Goal: Book appointment/travel/reservation

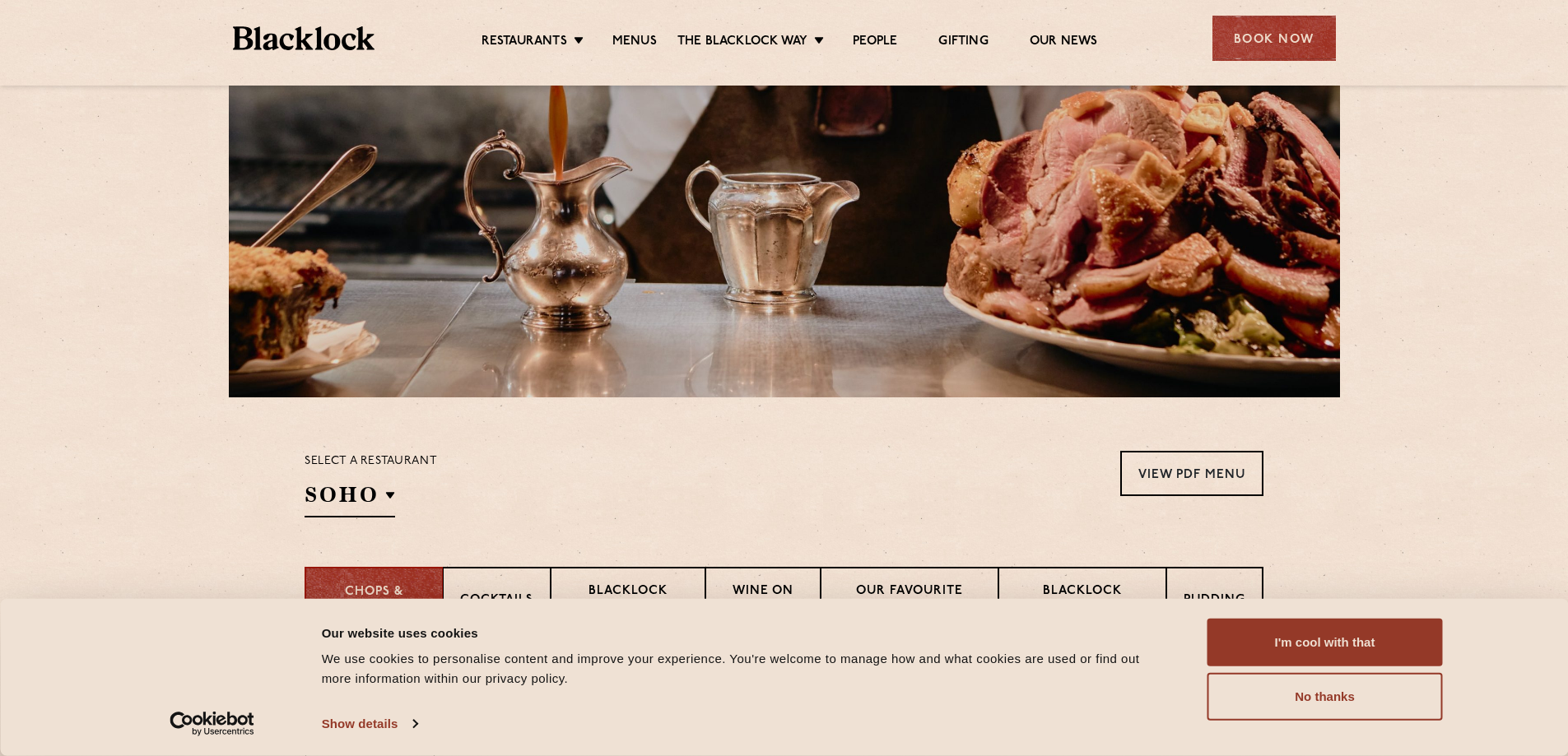
scroll to position [247, 0]
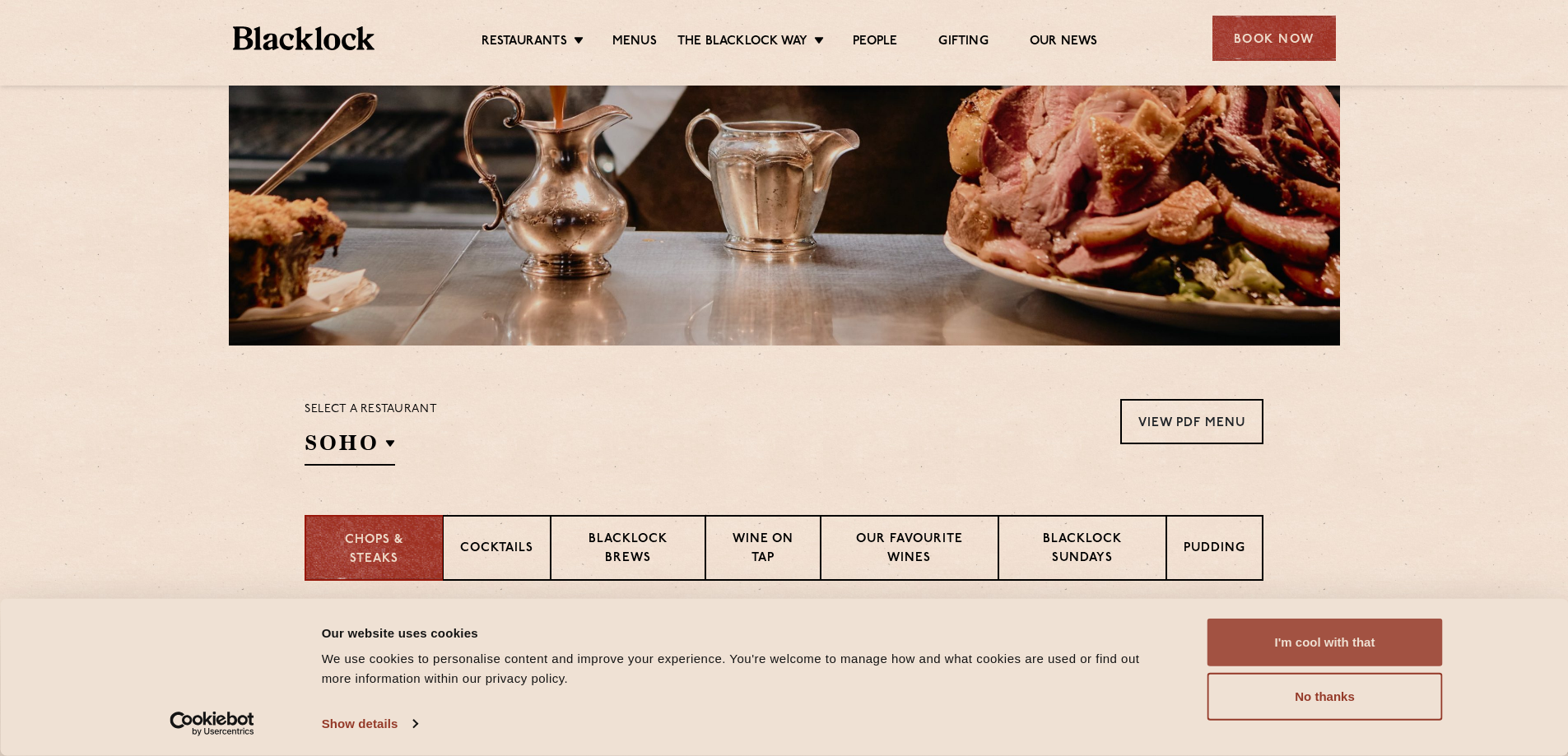
click at [1313, 648] on button "I'm cool with that" at bounding box center [1325, 642] width 235 height 48
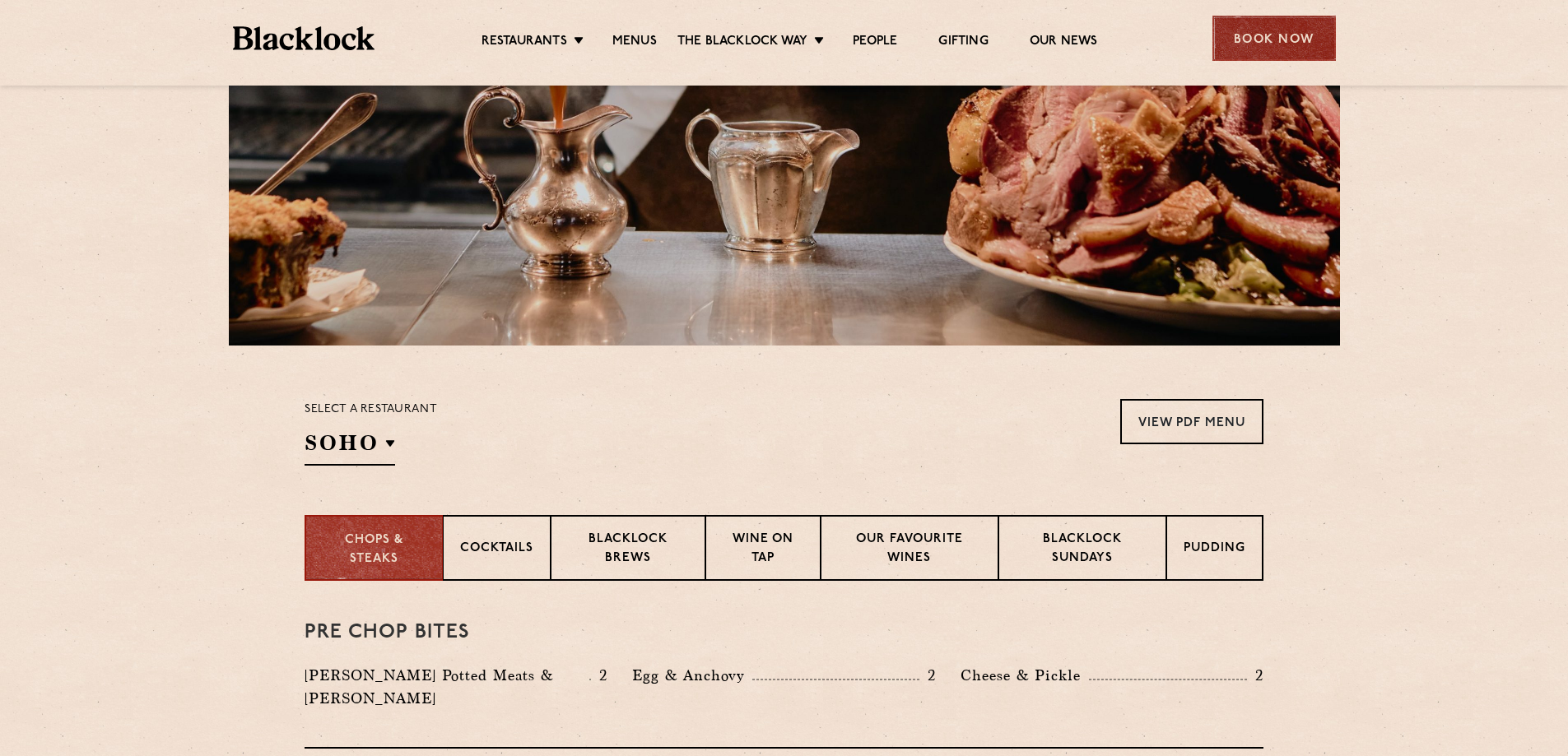
click at [1265, 55] on div "Book Now" at bounding box center [1274, 38] width 124 height 45
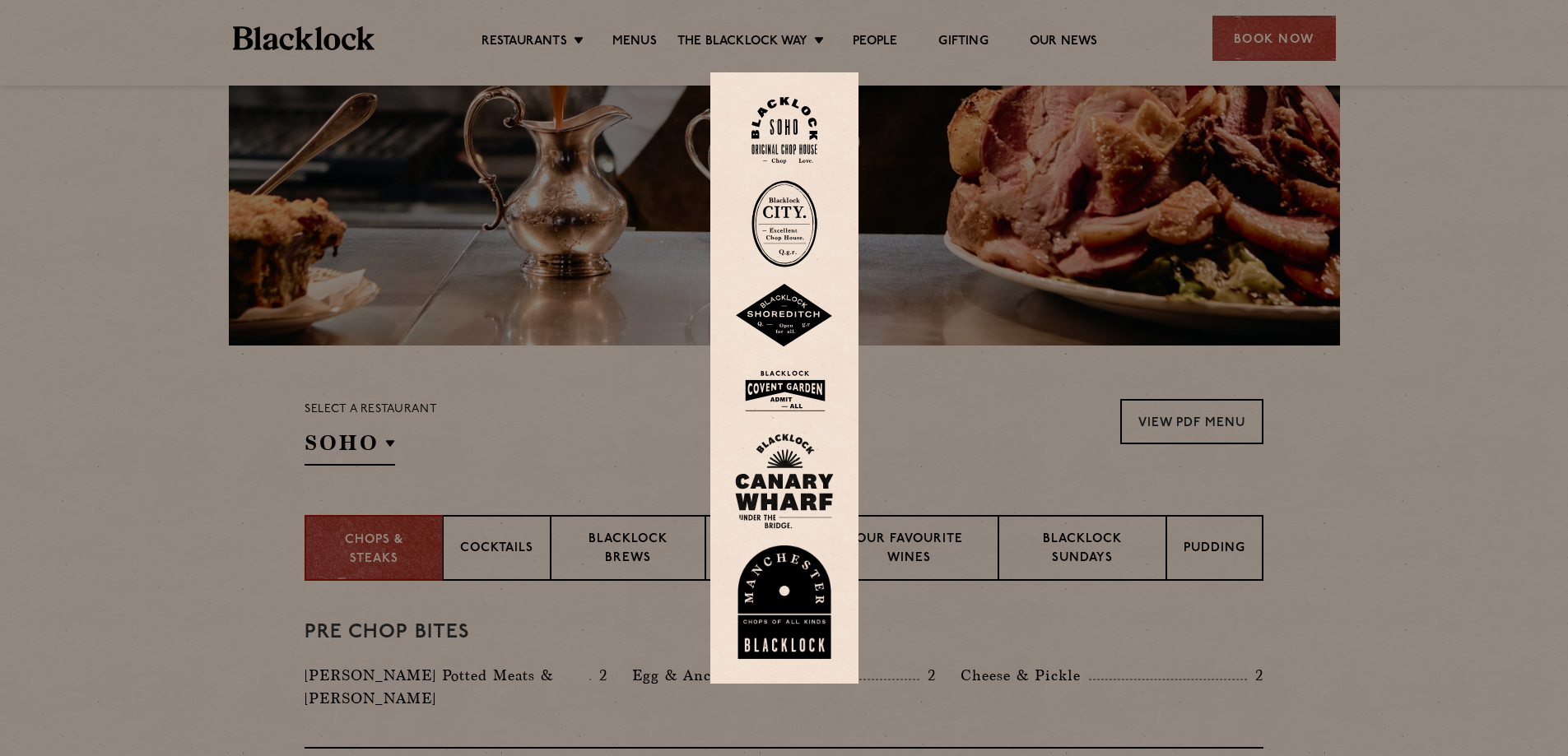
click at [773, 390] on img at bounding box center [784, 390] width 99 height 53
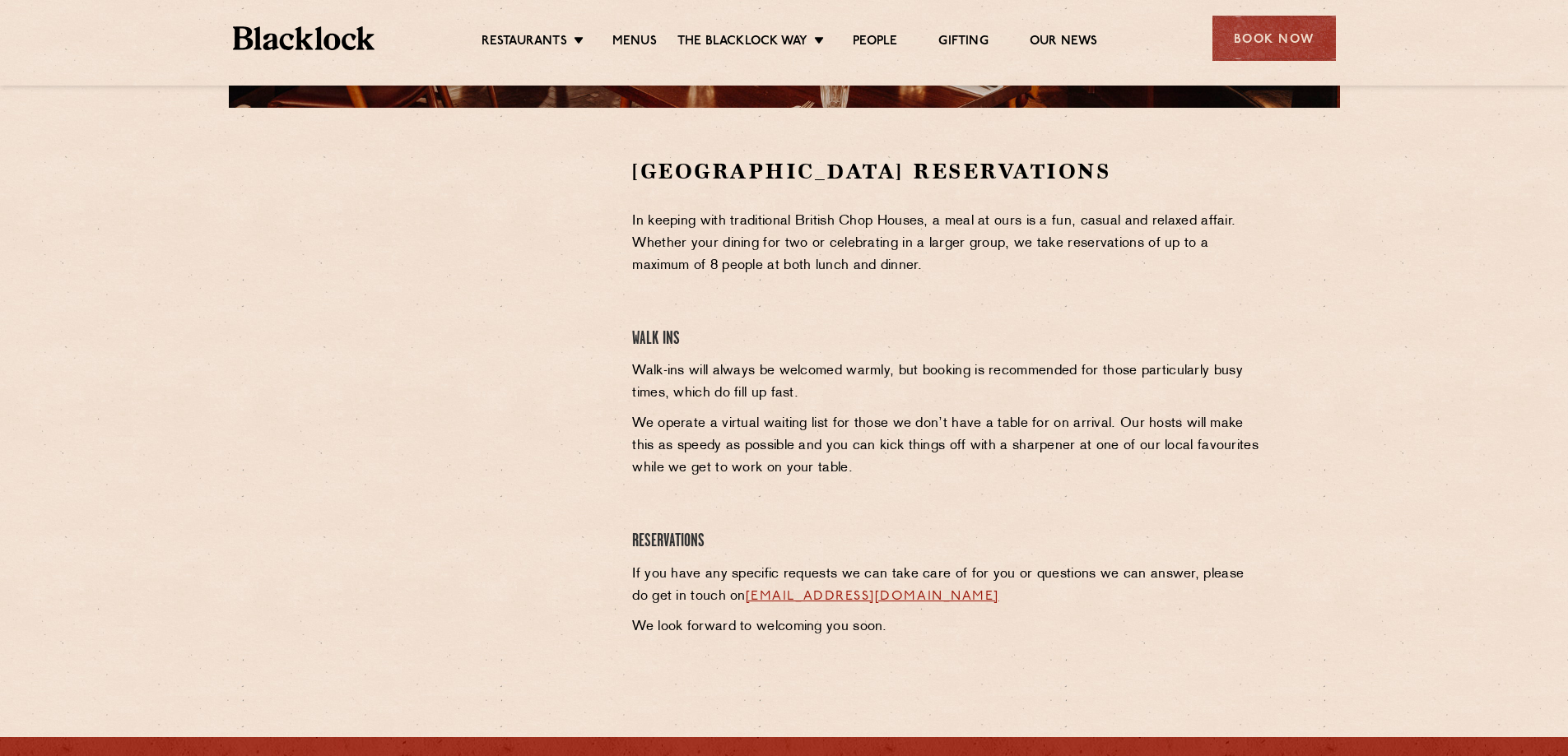
scroll to position [494, 0]
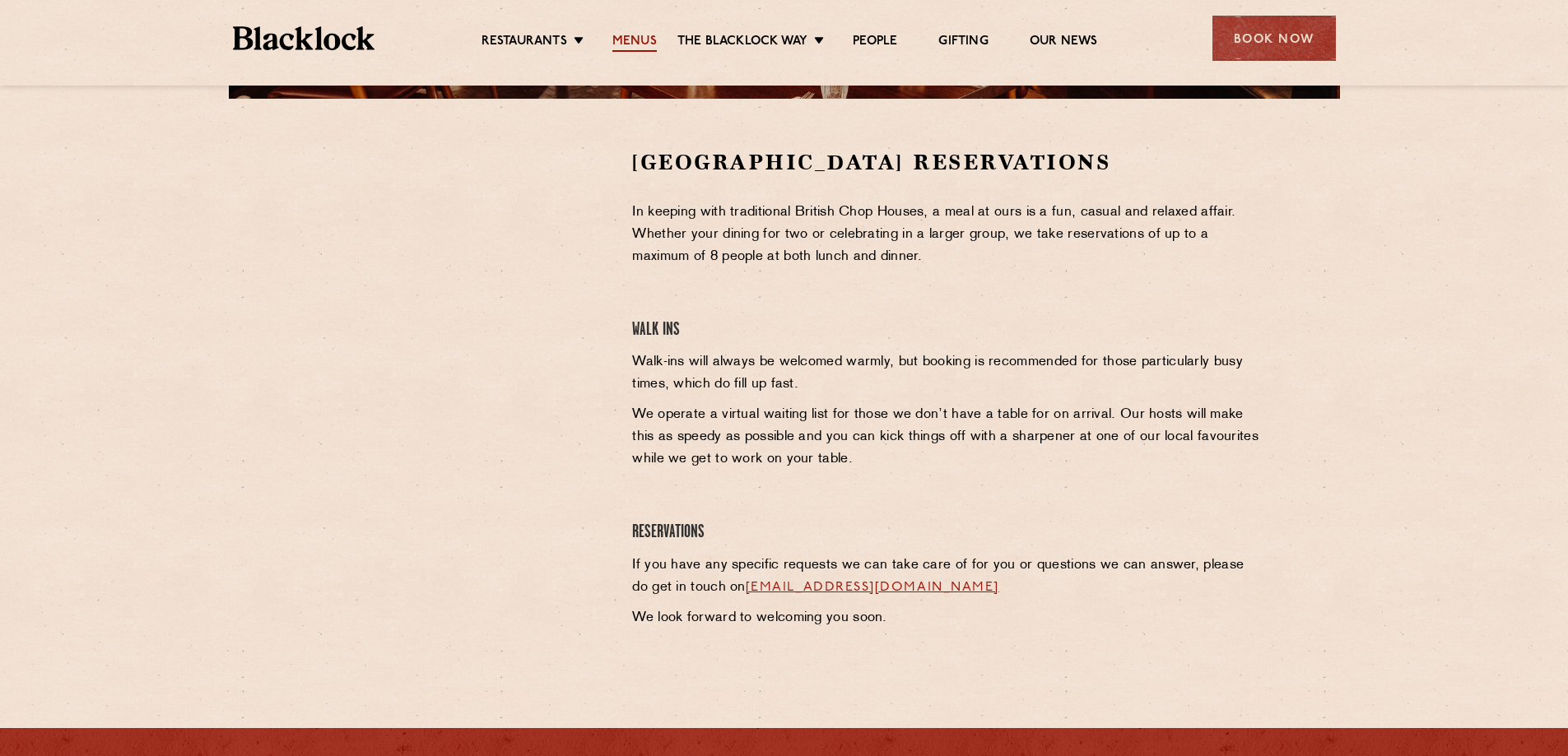
click at [642, 37] on link "Menus" at bounding box center [634, 42] width 44 height 18
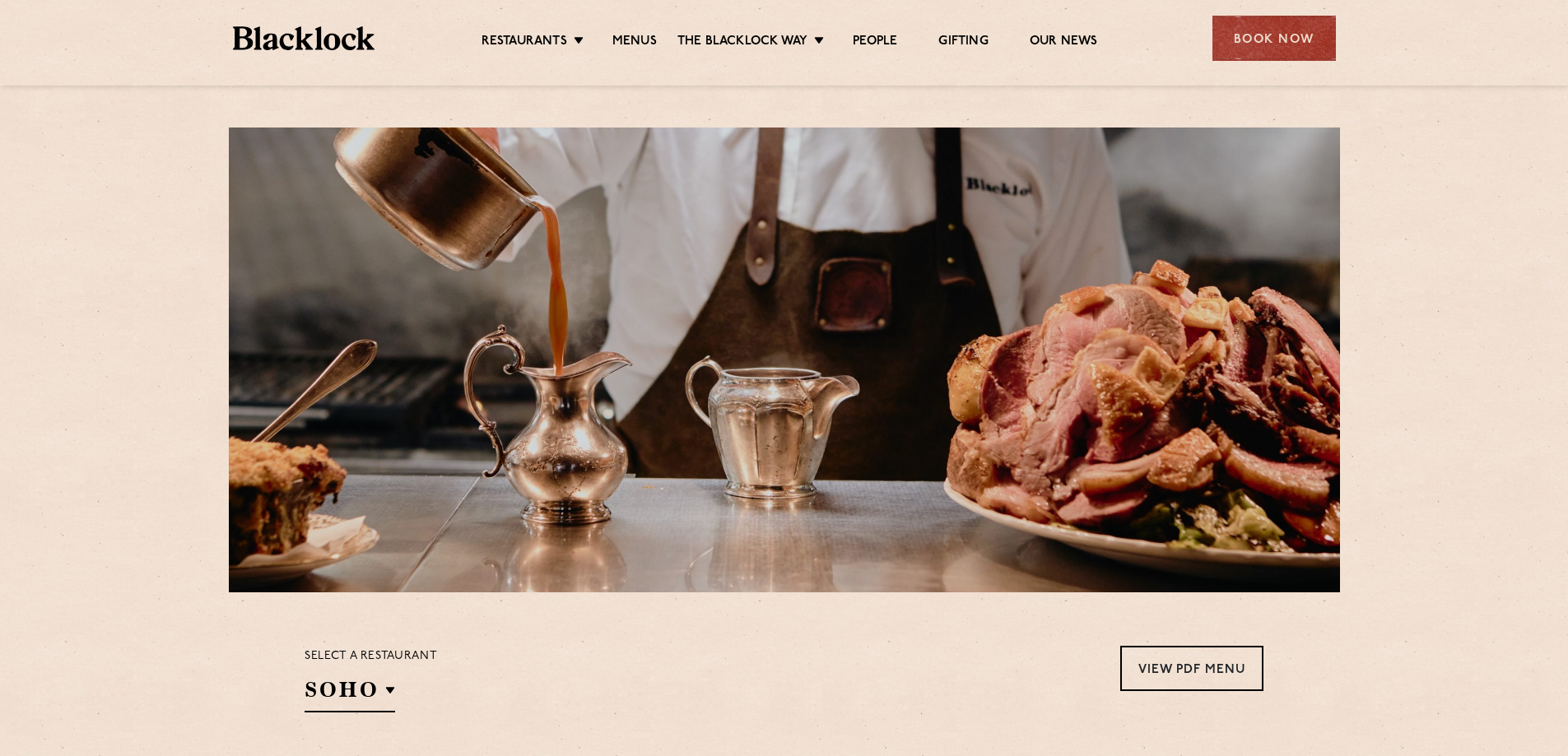
scroll to position [329, 0]
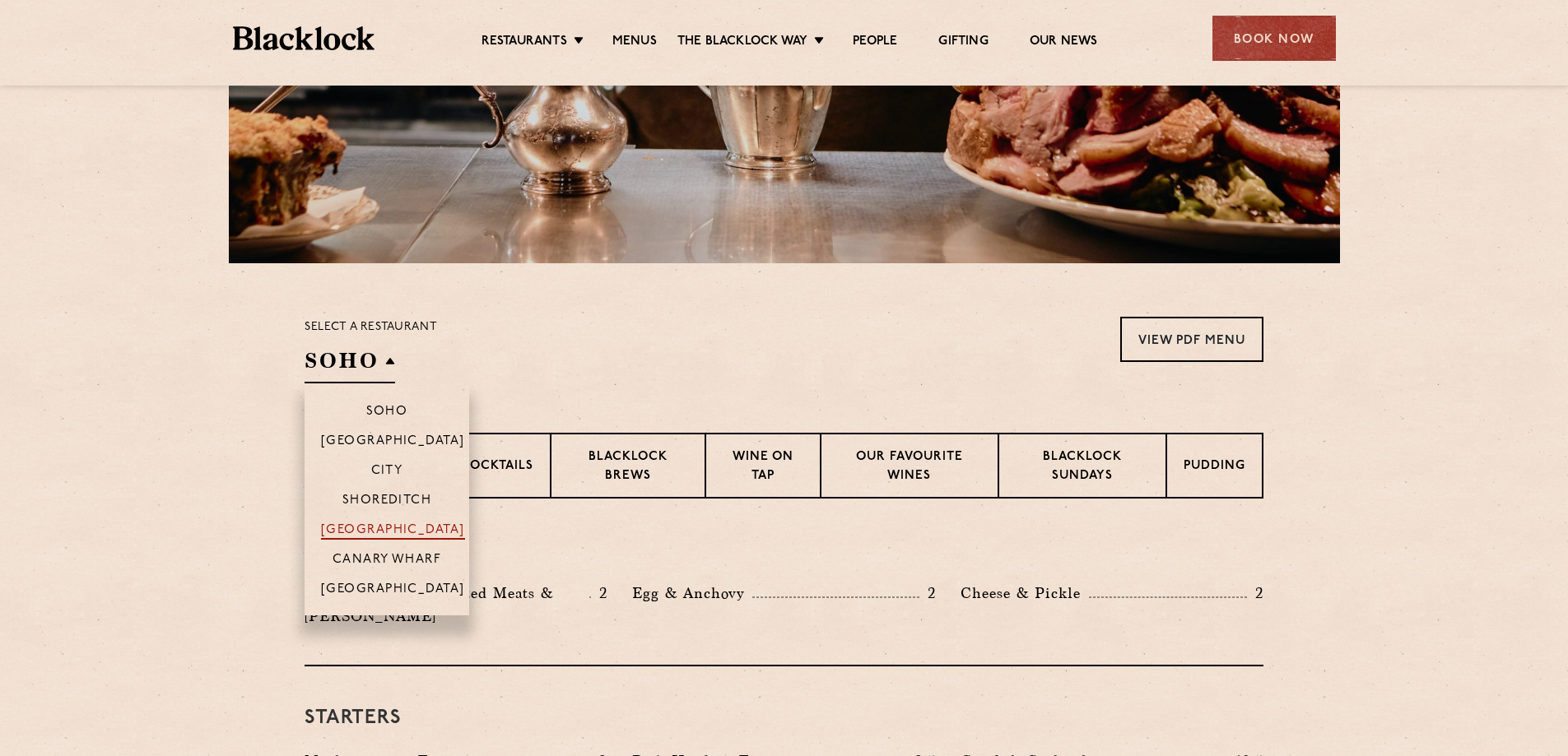
click at [390, 524] on p "[GEOGRAPHIC_DATA]" at bounding box center [393, 531] width 144 height 17
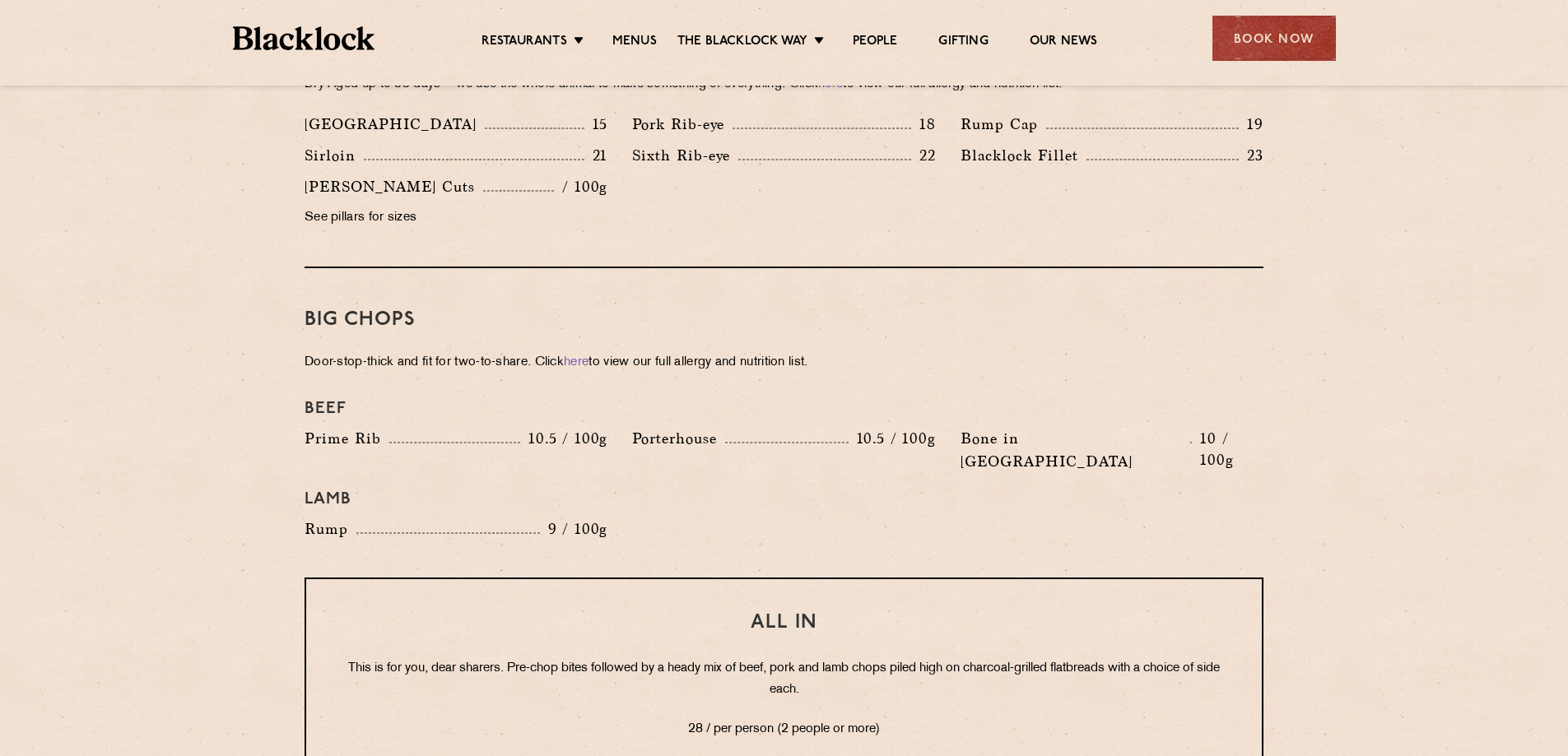
scroll to position [1342, 0]
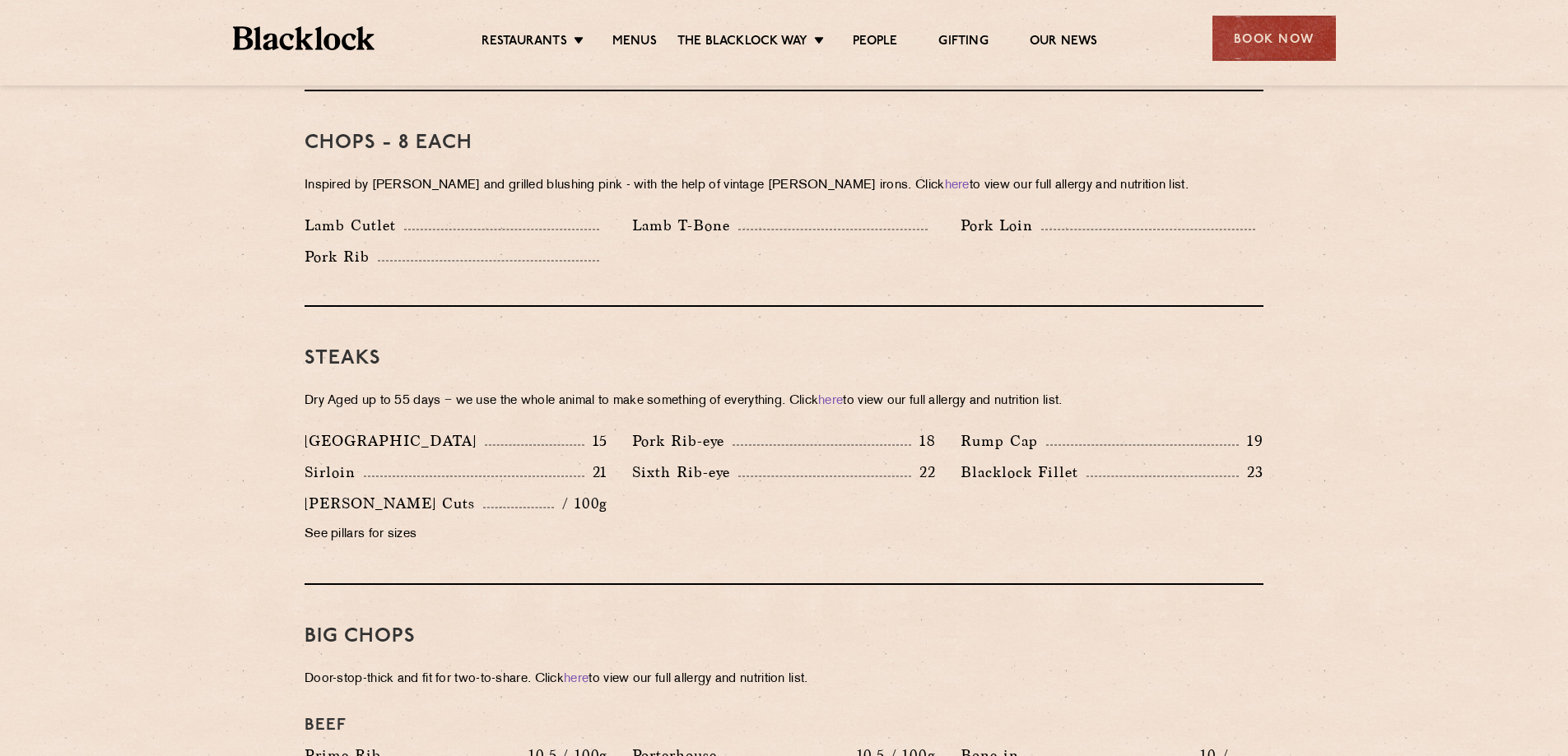
click at [300, 38] on img at bounding box center [304, 37] width 142 height 23
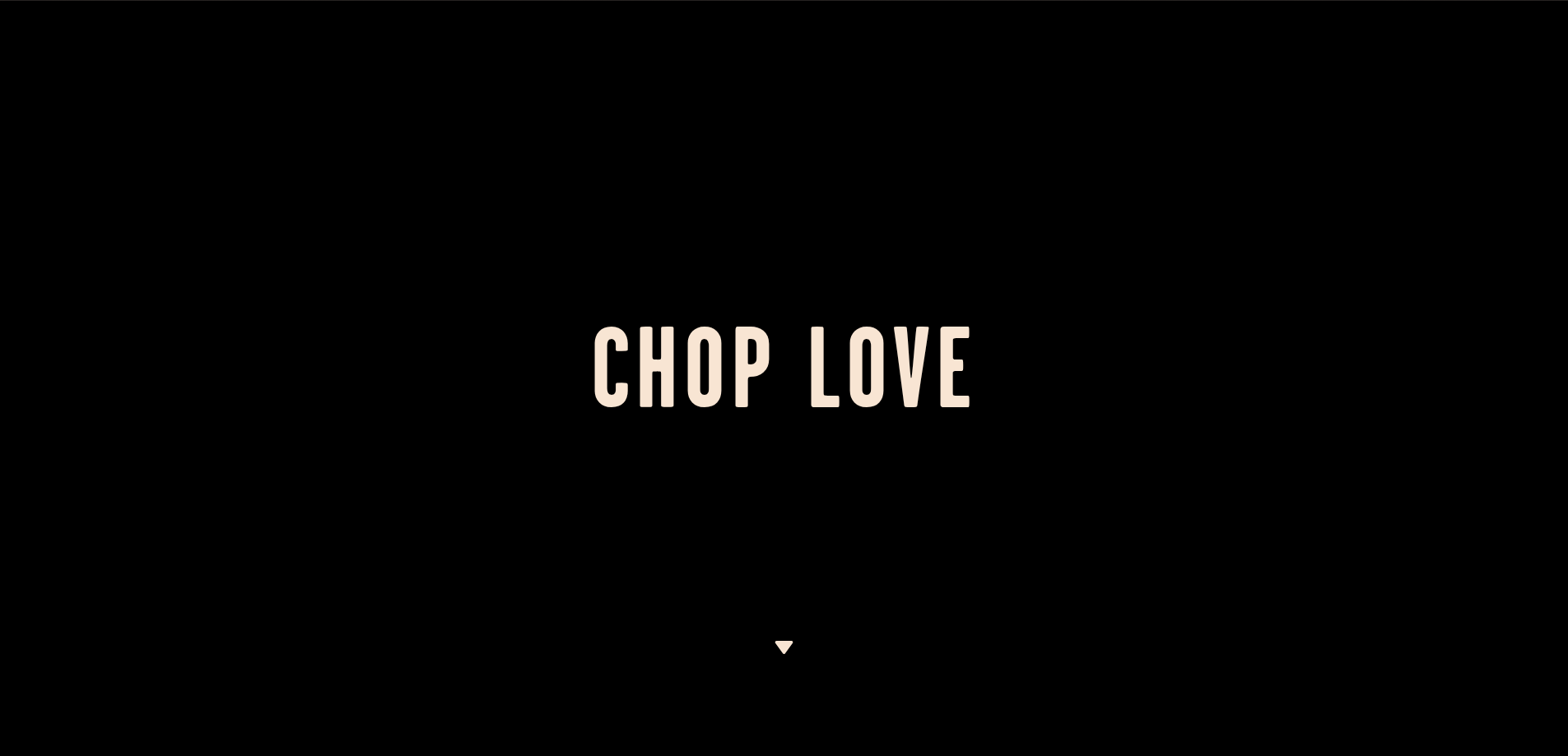
click at [786, 644] on img at bounding box center [784, 647] width 21 height 13
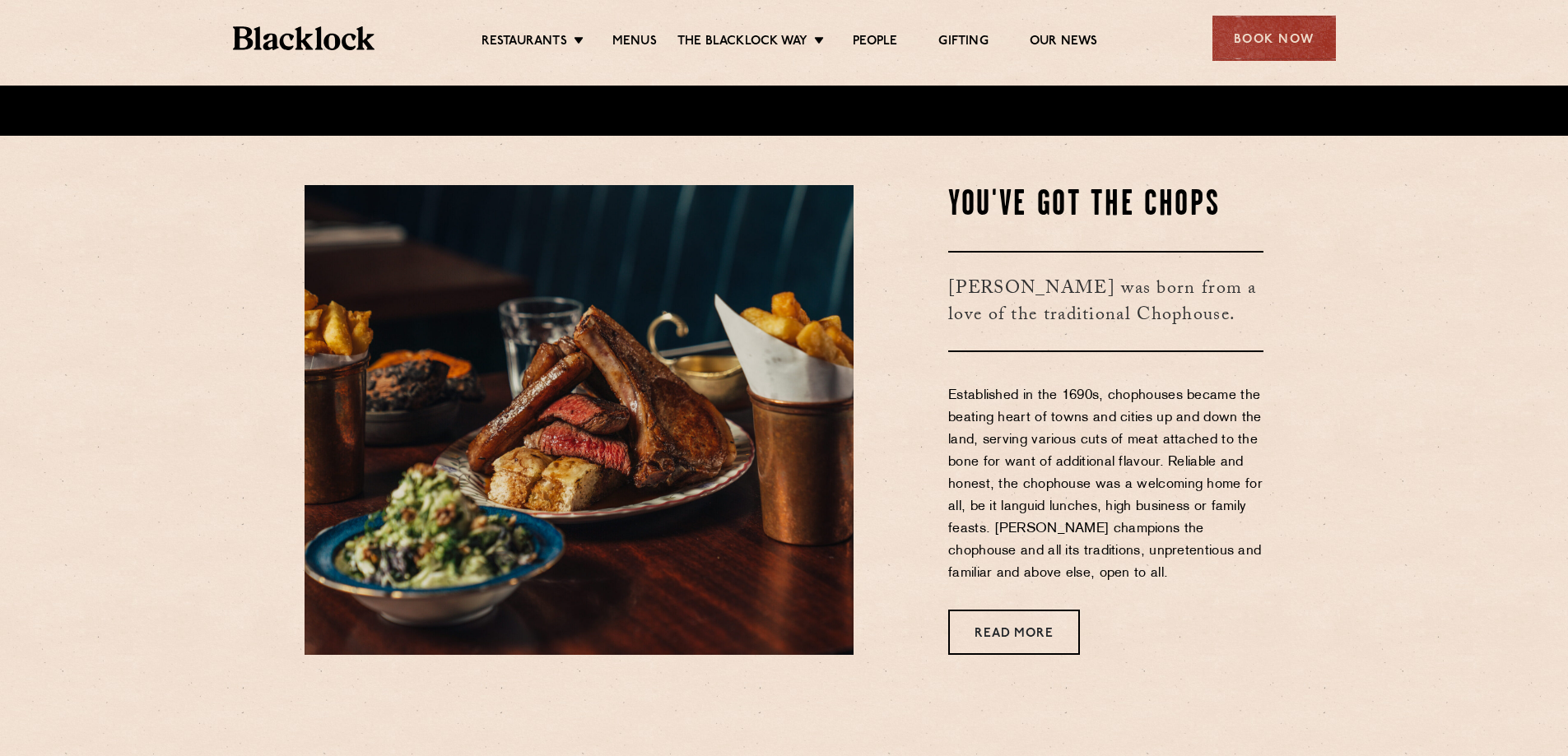
scroll to position [621, 0]
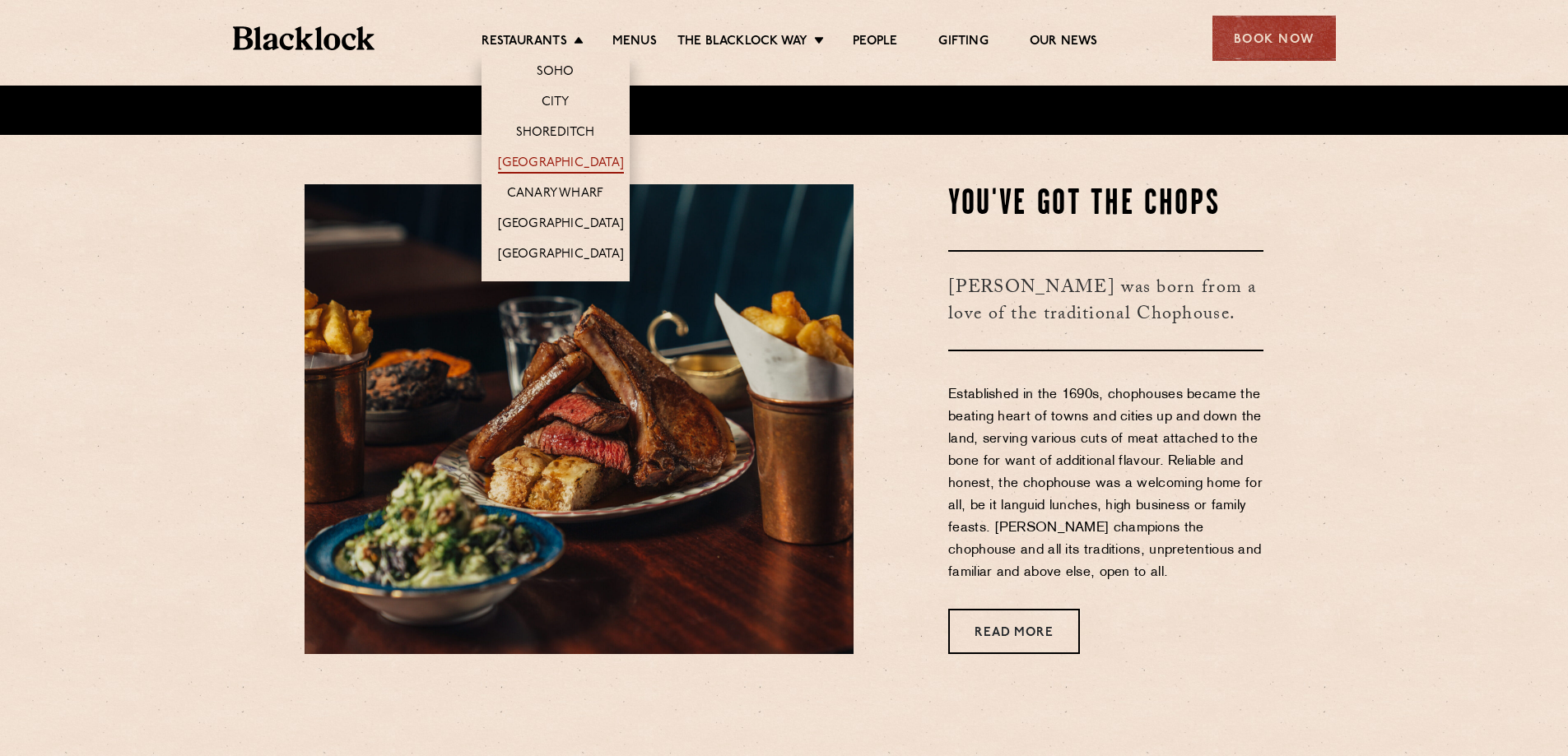
click at [549, 166] on link "[GEOGRAPHIC_DATA]" at bounding box center [561, 164] width 126 height 18
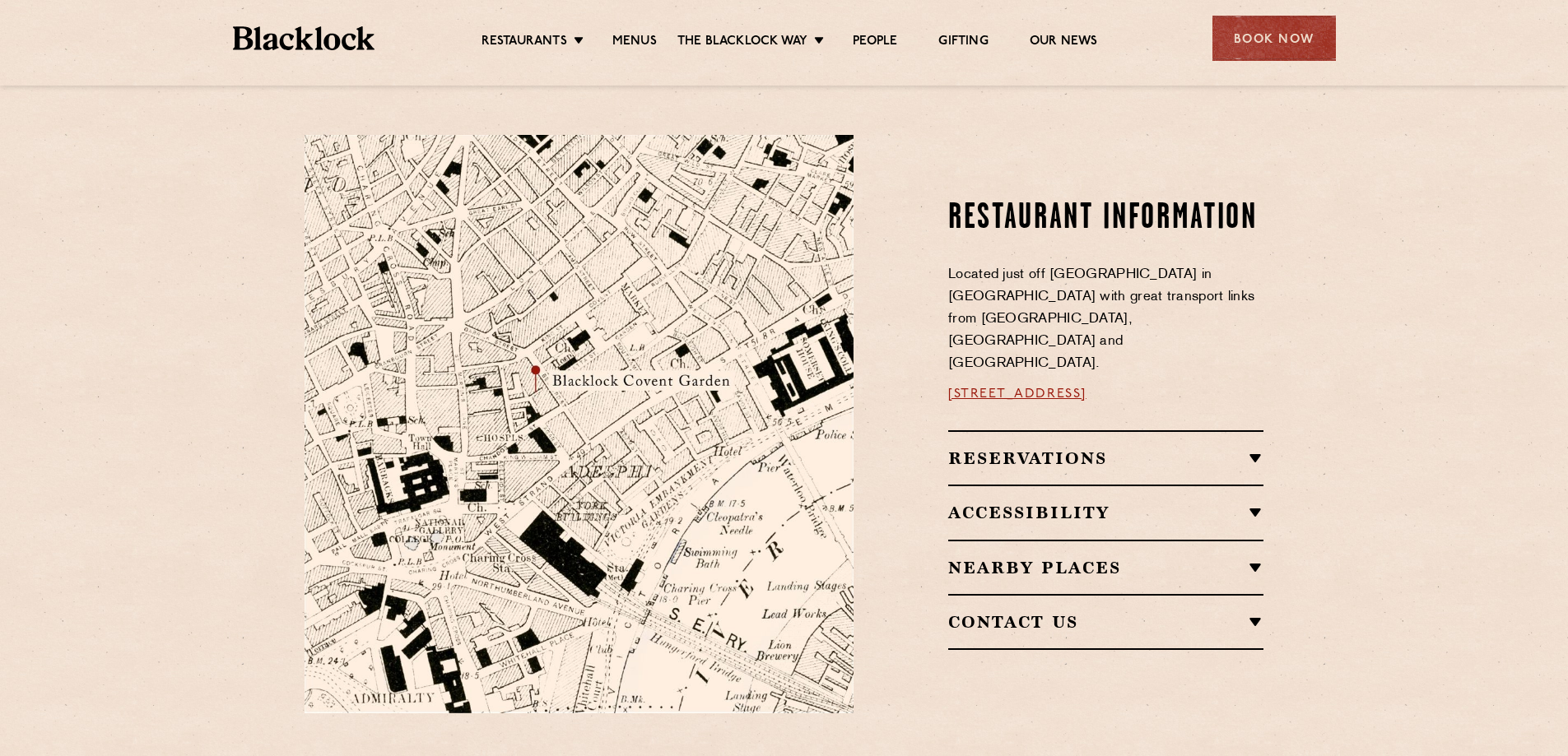
scroll to position [822, 0]
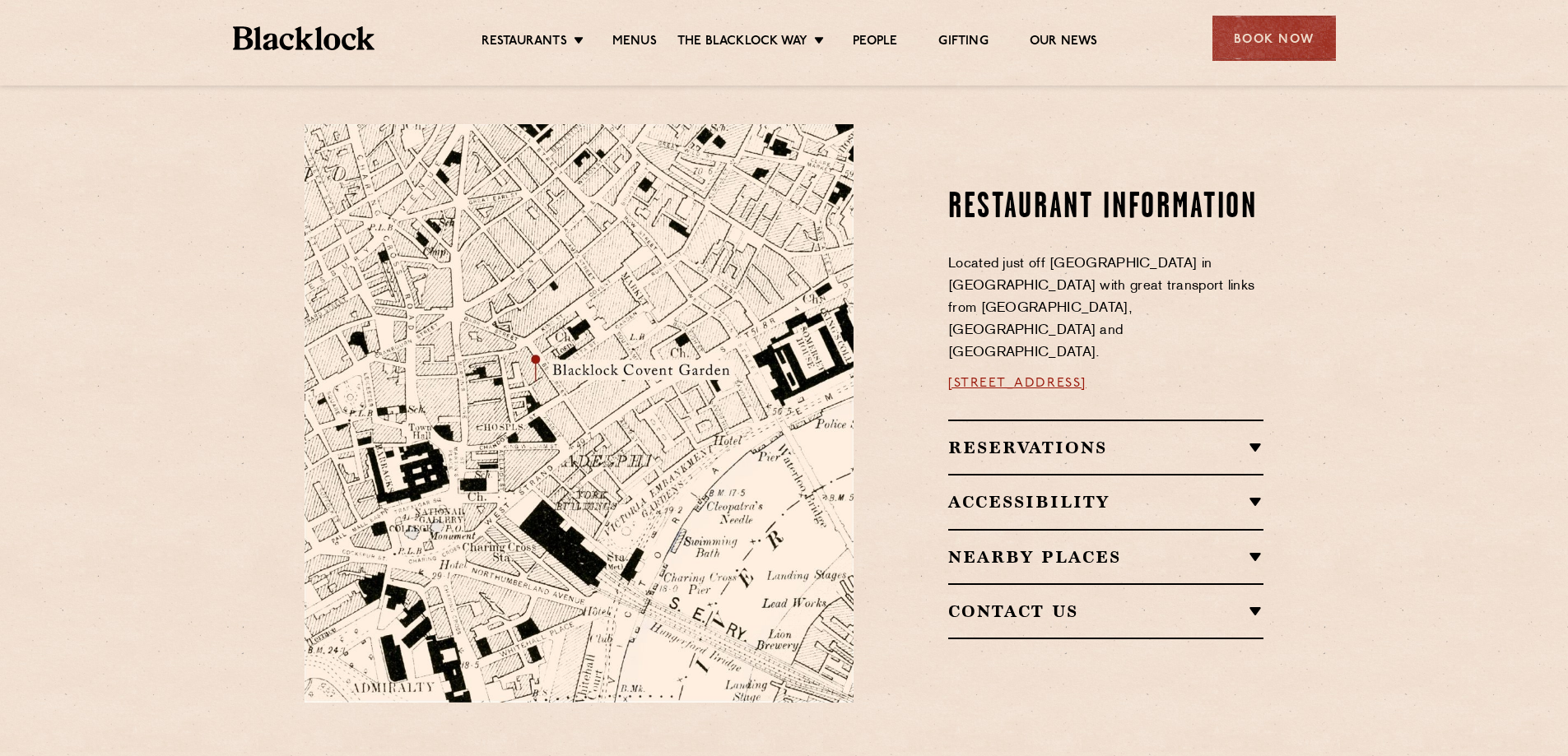
click at [1253, 438] on h2 "Reservations" at bounding box center [1106, 447] width 315 height 20
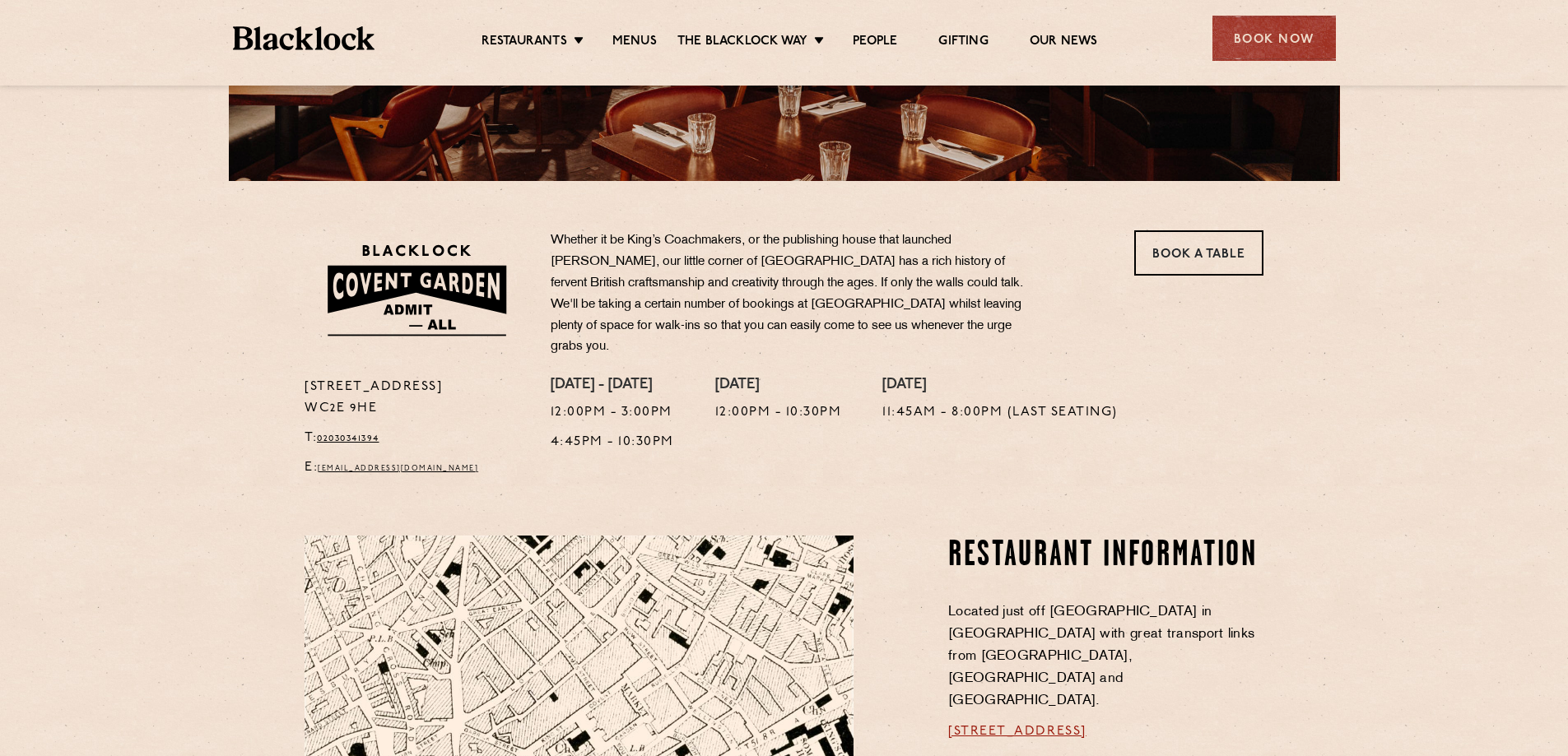
scroll to position [0, 0]
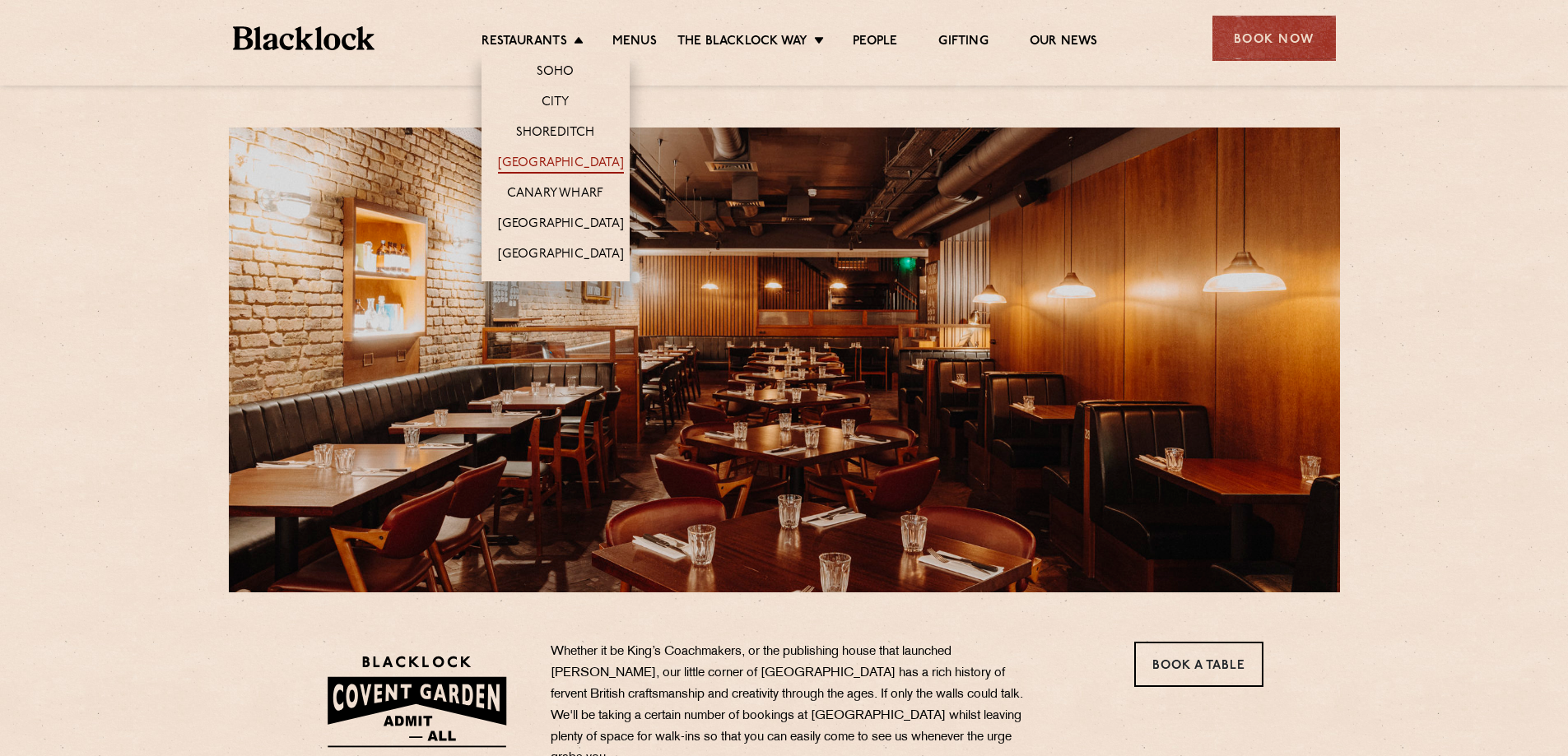
click at [550, 158] on link "[GEOGRAPHIC_DATA]" at bounding box center [561, 164] width 126 height 18
